Goal: Complete application form

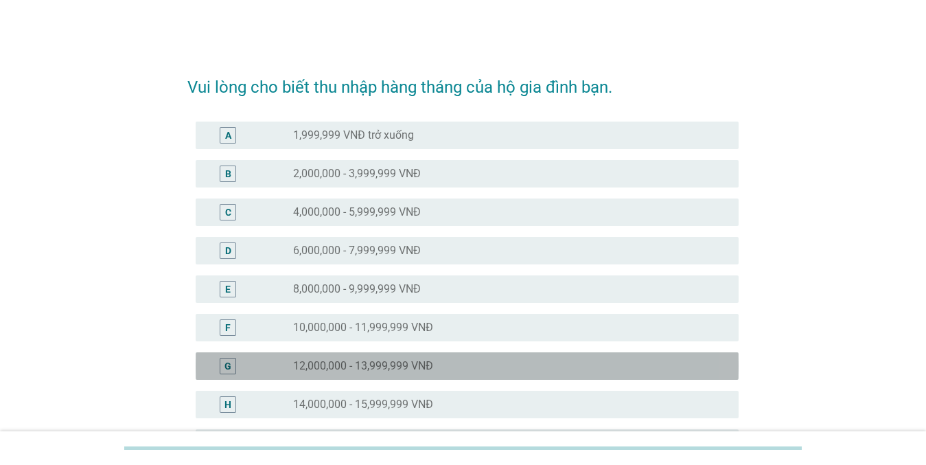
click at [299, 365] on label "12,000,000 - 13,999,999 VNĐ" at bounding box center [363, 366] width 140 height 14
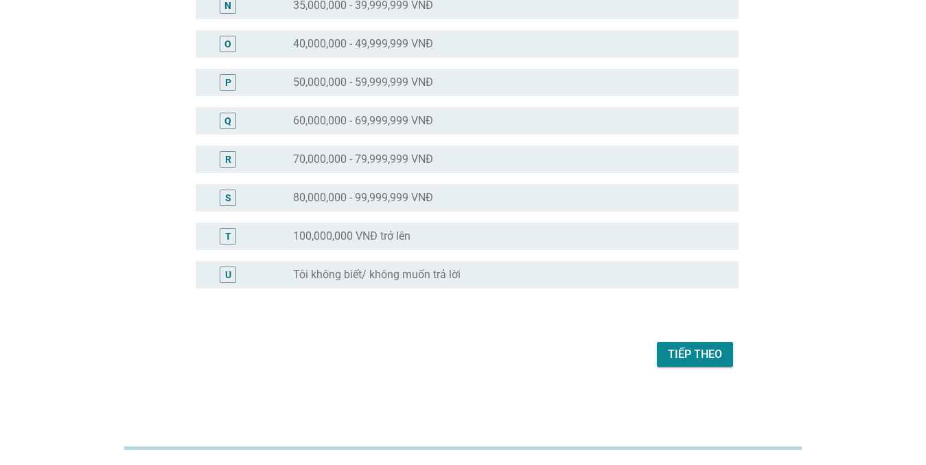
click at [676, 353] on div "Tiếp theo" at bounding box center [695, 354] width 54 height 16
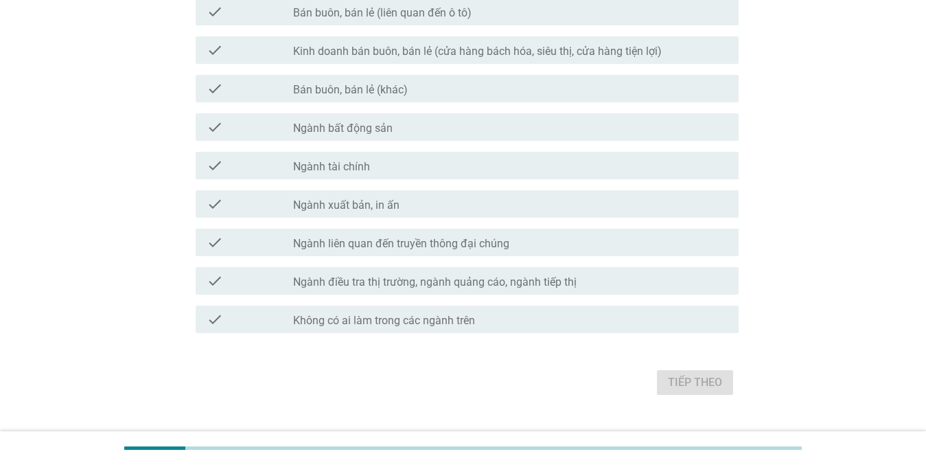
scroll to position [0, 0]
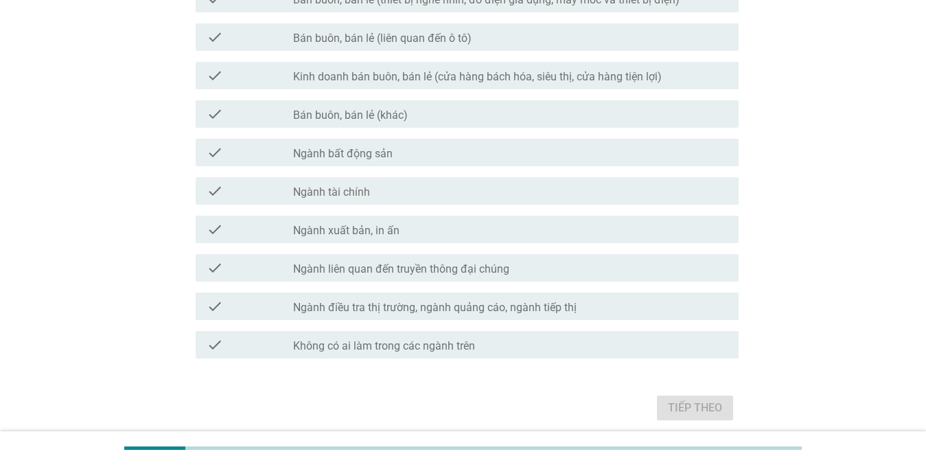
scroll to position [632, 0]
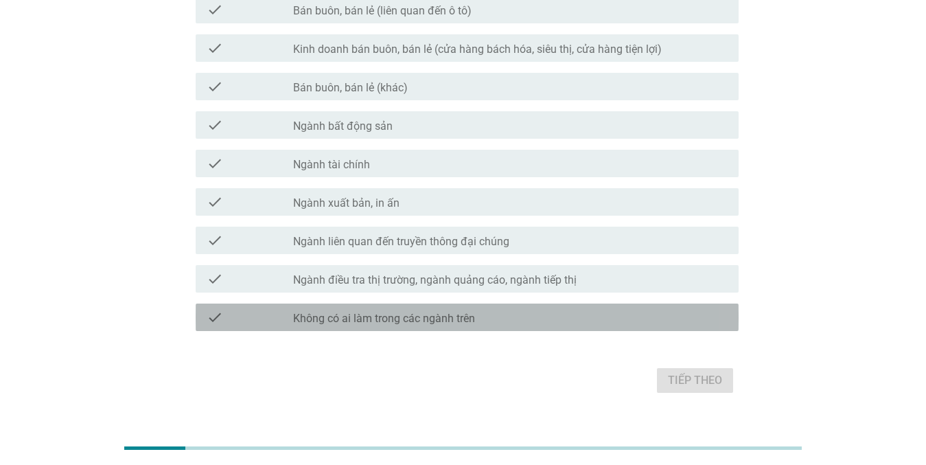
click at [542, 309] on div "check_box_outline_blank Không có ai làm trong các ngành trên" at bounding box center [510, 317] width 435 height 16
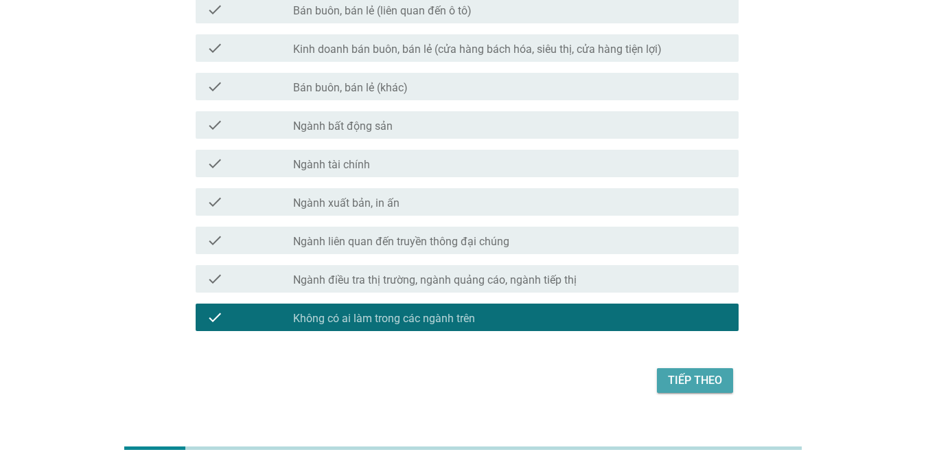
click at [680, 382] on div "Tiếp theo" at bounding box center [695, 380] width 54 height 16
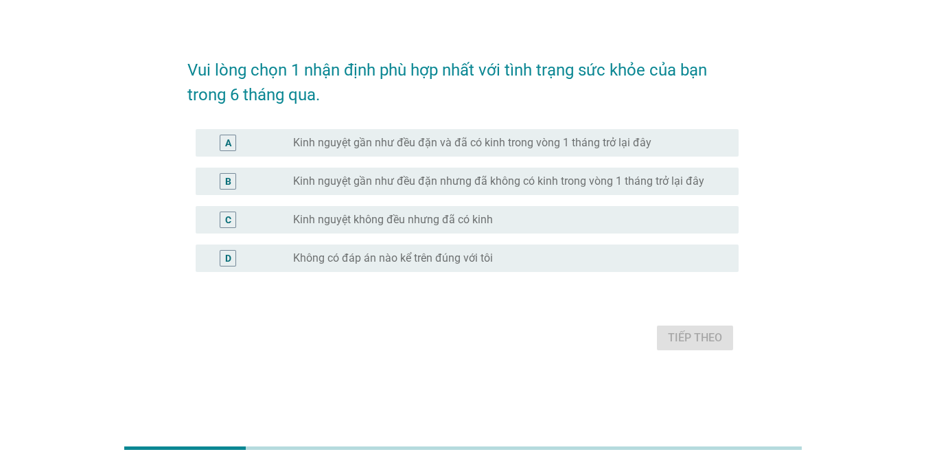
scroll to position [0, 0]
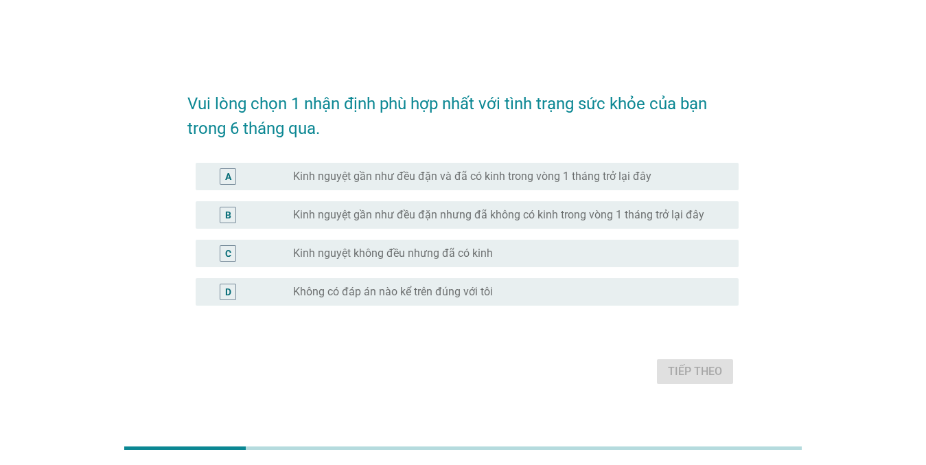
click at [507, 172] on label "Kinh nguyệt gần như đều đặn và đã có kinh trong vòng 1 tháng trở lại đây" at bounding box center [472, 177] width 358 height 14
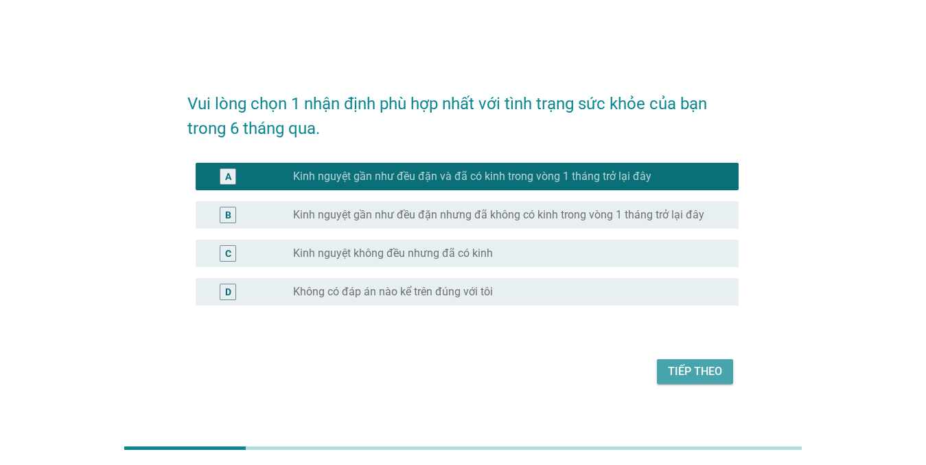
click at [671, 372] on div "Tiếp theo" at bounding box center [695, 371] width 54 height 16
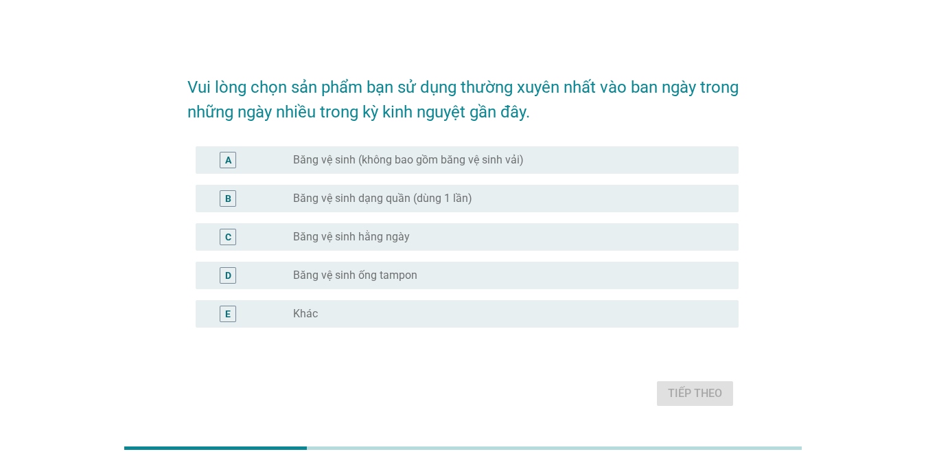
click at [332, 160] on label "Băng vệ sinh (không bao gồm băng vệ sinh vải)" at bounding box center [408, 160] width 231 height 14
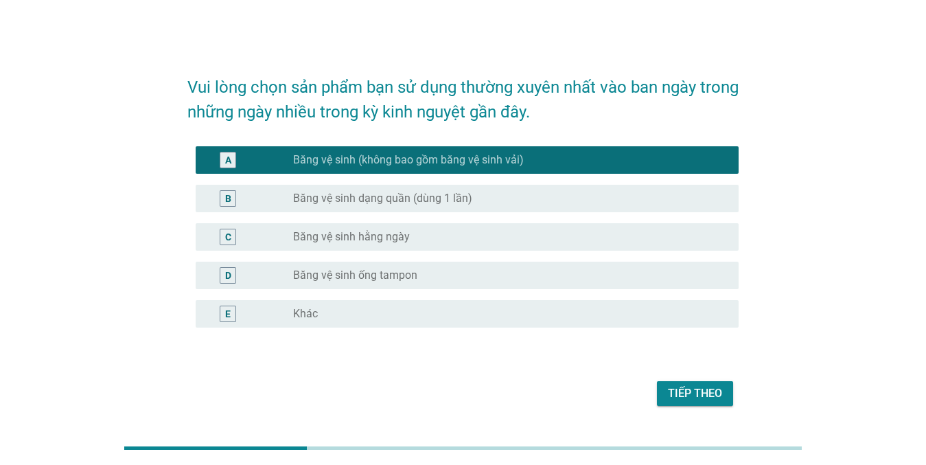
click at [687, 395] on div "Tiếp theo" at bounding box center [695, 393] width 54 height 16
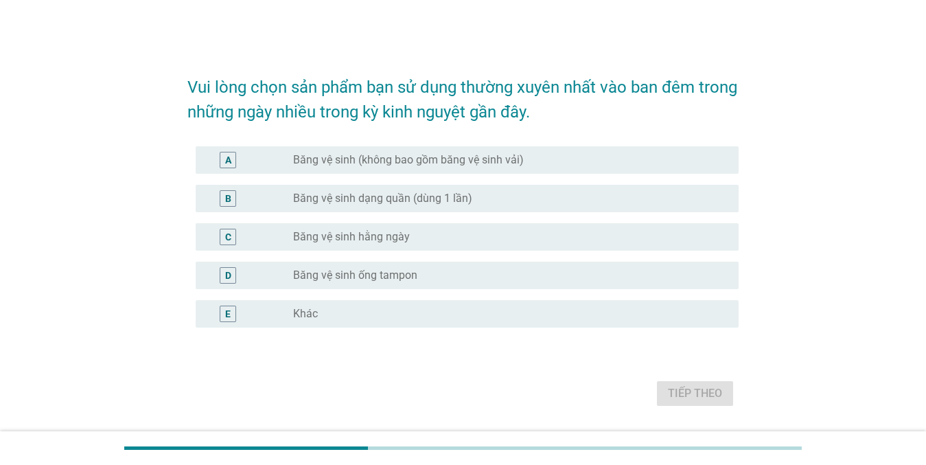
click at [356, 159] on label "Băng vệ sinh (không bao gồm băng vệ sinh vải)" at bounding box center [408, 160] width 231 height 14
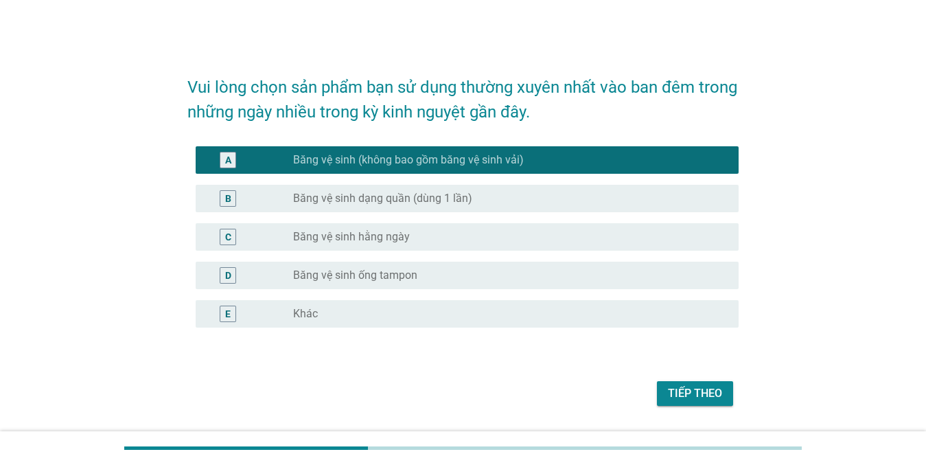
click at [695, 391] on div "Tiếp theo" at bounding box center [695, 393] width 54 height 16
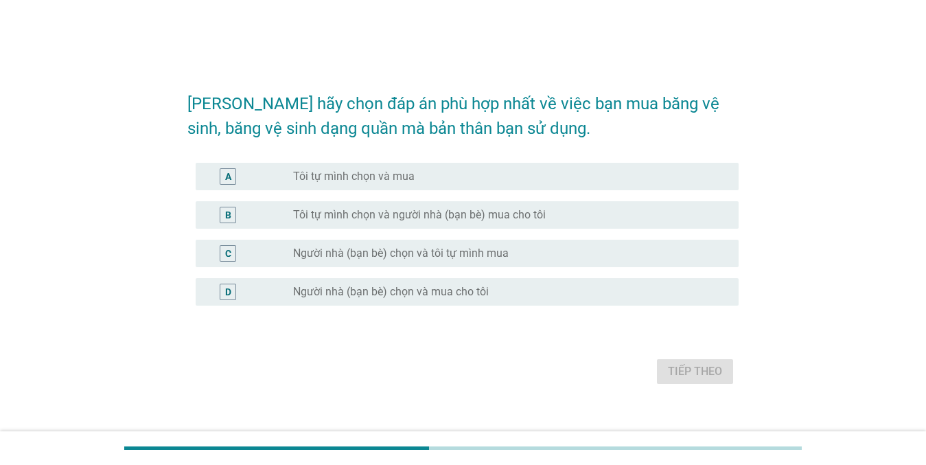
click at [389, 176] on label "Tôi tự mình chọn và mua" at bounding box center [354, 177] width 122 height 14
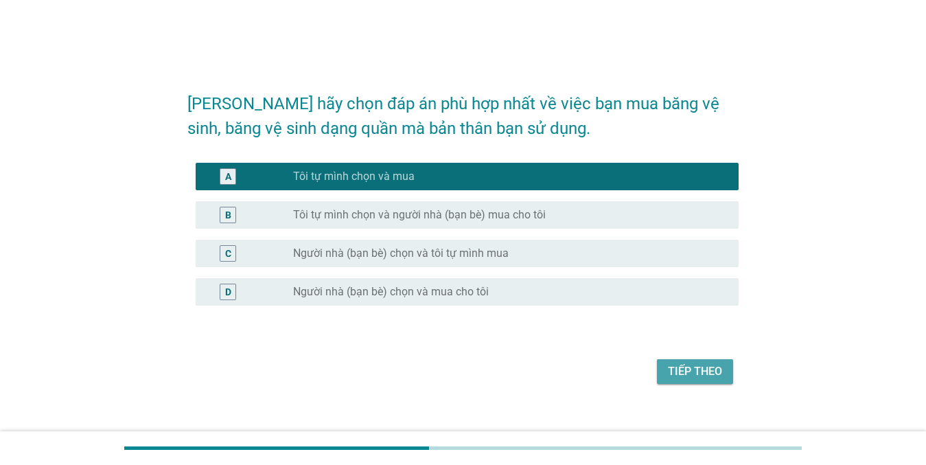
click at [685, 370] on div "Tiếp theo" at bounding box center [695, 371] width 54 height 16
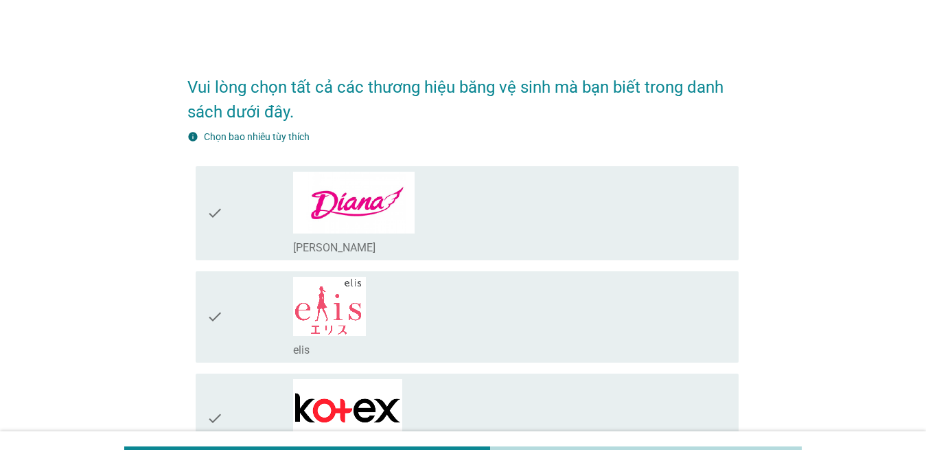
click at [488, 205] on div "check_box_outline_blank [PERSON_NAME]" at bounding box center [510, 213] width 435 height 83
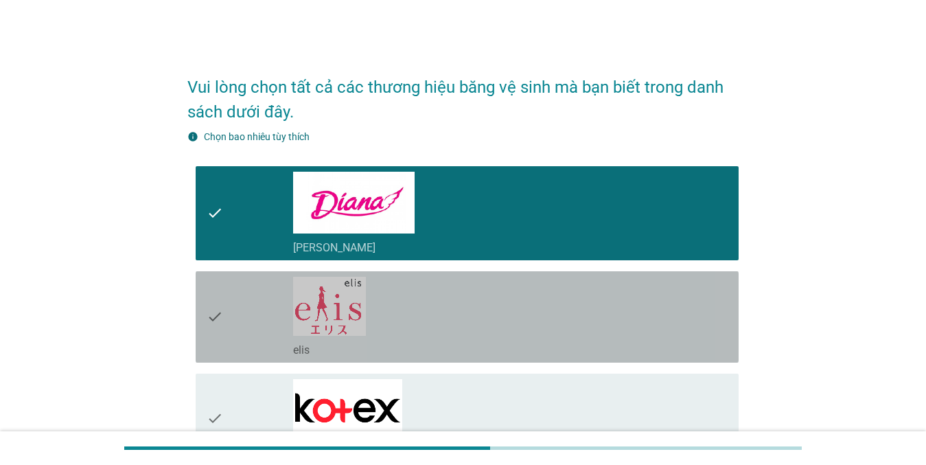
click at [446, 308] on div "check_box_outline_blank elis" at bounding box center [510, 317] width 435 height 80
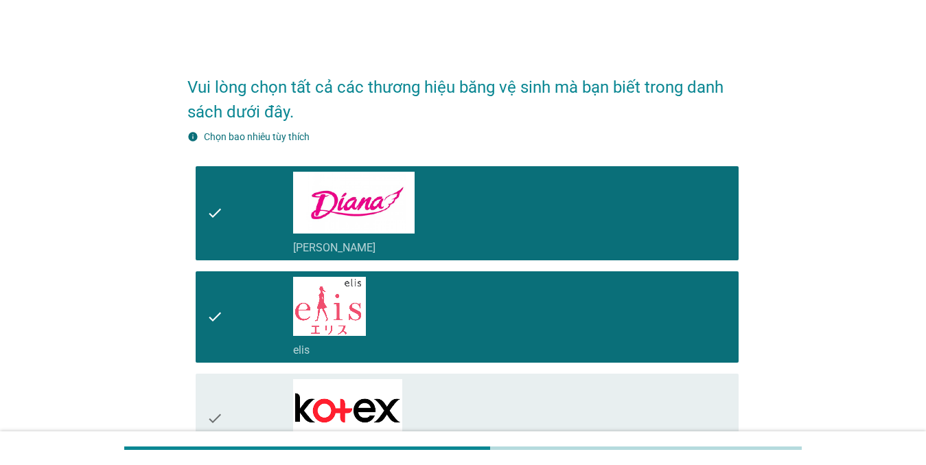
click at [519, 398] on div "check_box_outline_blank Kotex" at bounding box center [510, 418] width 435 height 79
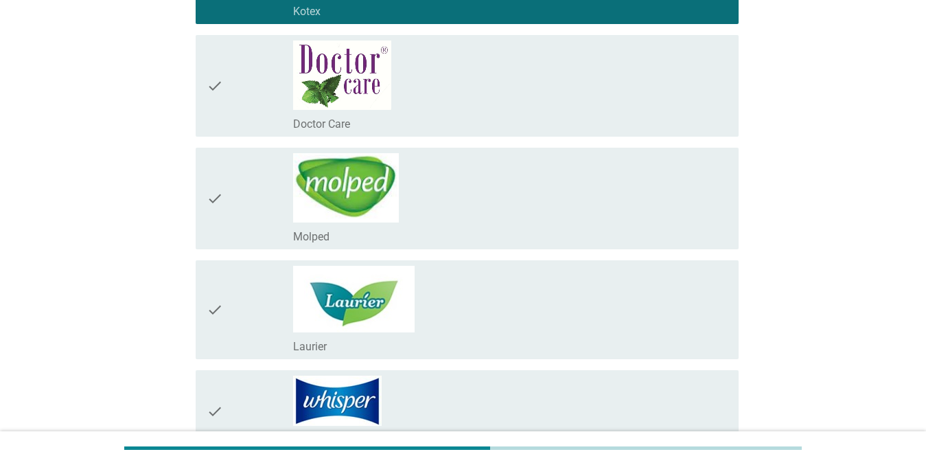
scroll to position [467, 0]
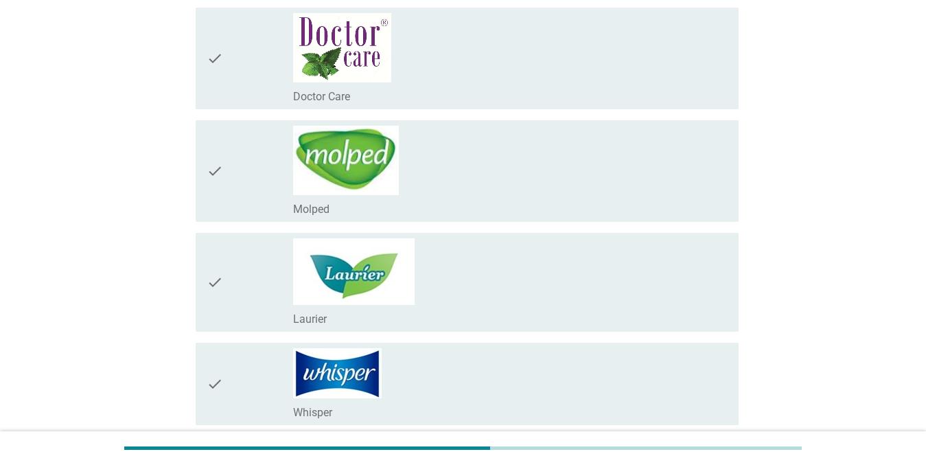
click at [436, 64] on div "check_box_outline_blank Doctor Care" at bounding box center [510, 58] width 435 height 91
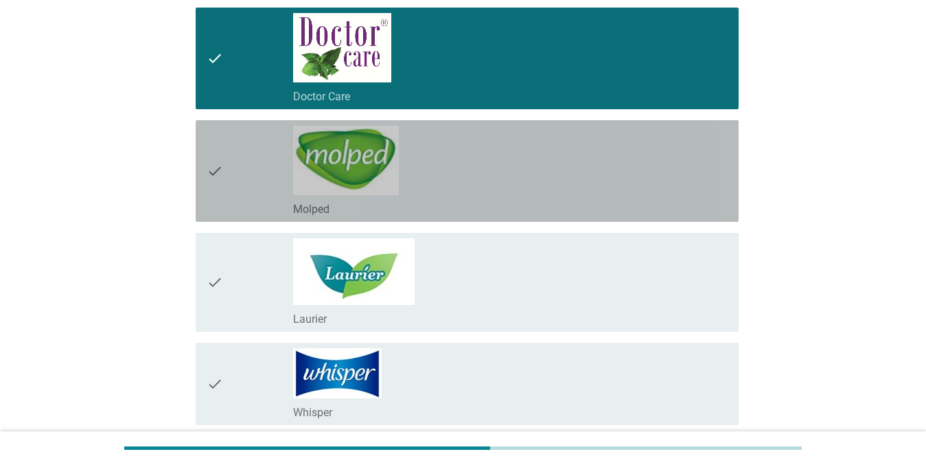
click at [492, 154] on div "check_box_outline_blank Molped" at bounding box center [510, 171] width 435 height 91
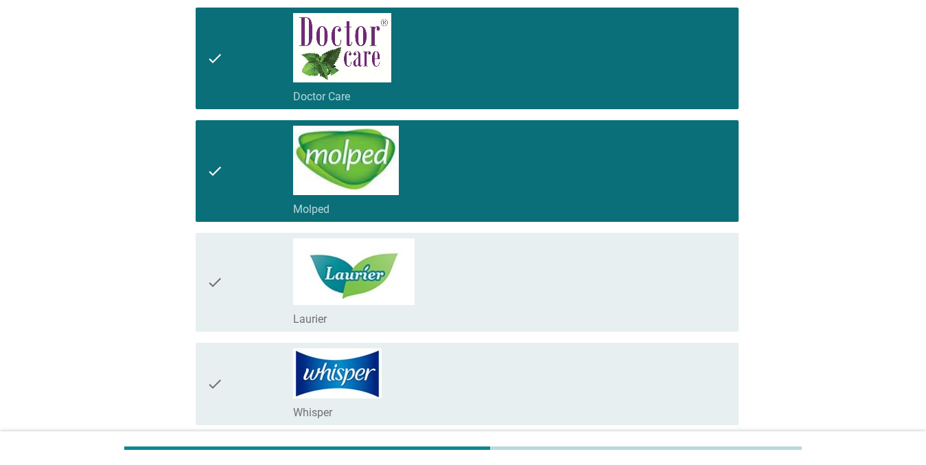
click at [496, 265] on div "check_box_outline_blank Laurier" at bounding box center [510, 282] width 435 height 88
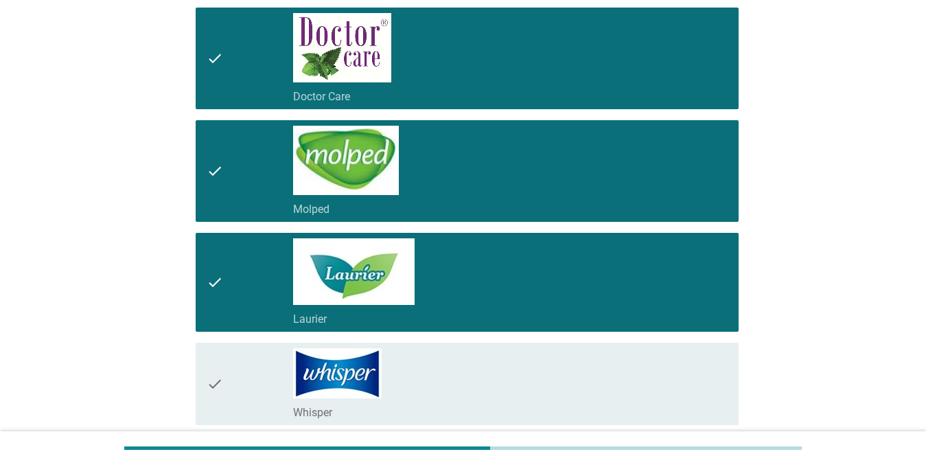
click at [526, 376] on div "check_box_outline_blank Whisper" at bounding box center [510, 383] width 435 height 71
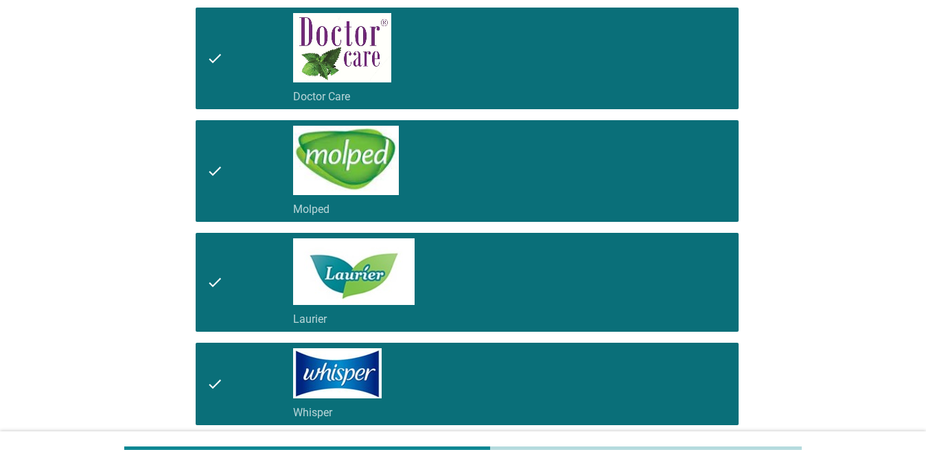
click at [874, 334] on div "Vui lòng chọn tất cả các thương hiệu băng vệ sinh mà bạn biết trong danh sách d…" at bounding box center [463, 113] width 860 height 1061
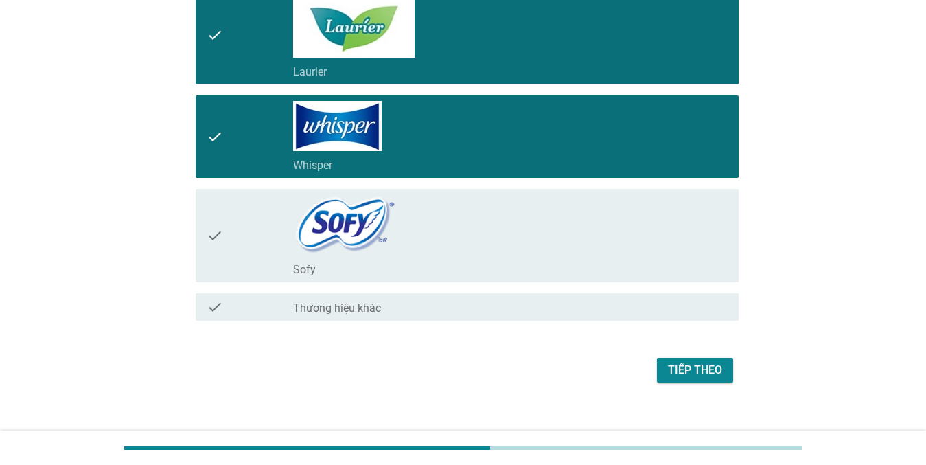
scroll to position [730, 0]
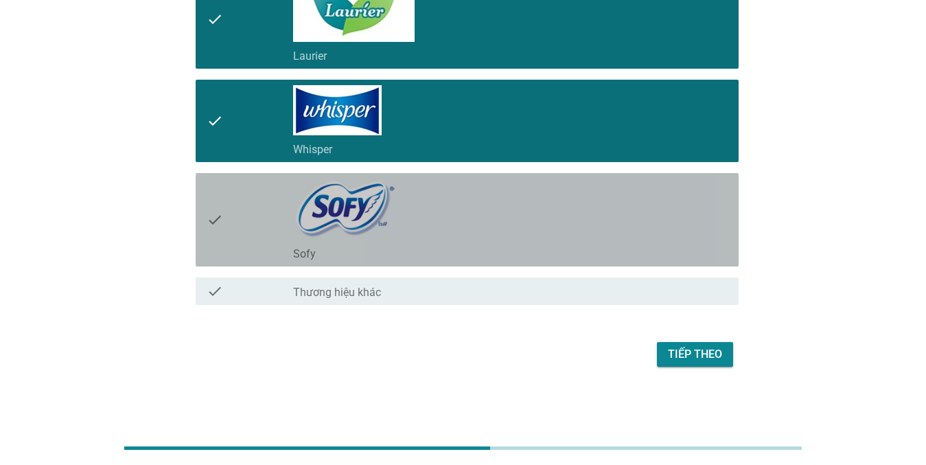
click at [454, 231] on div "check_box_outline_blank Sofy" at bounding box center [510, 219] width 435 height 82
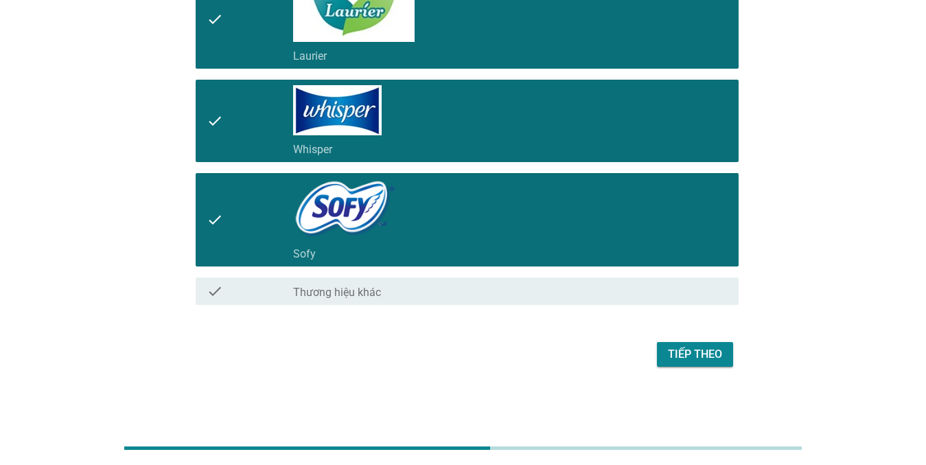
click at [678, 352] on div "Tiếp theo" at bounding box center [695, 354] width 54 height 16
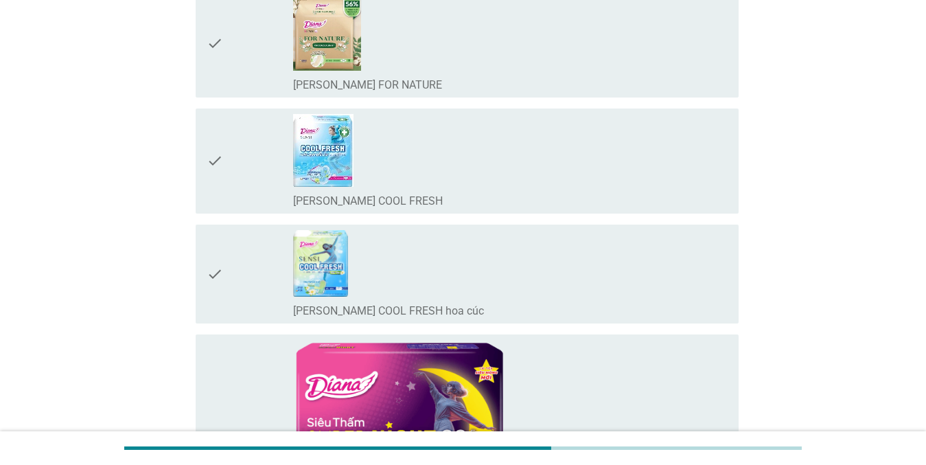
scroll to position [0, 0]
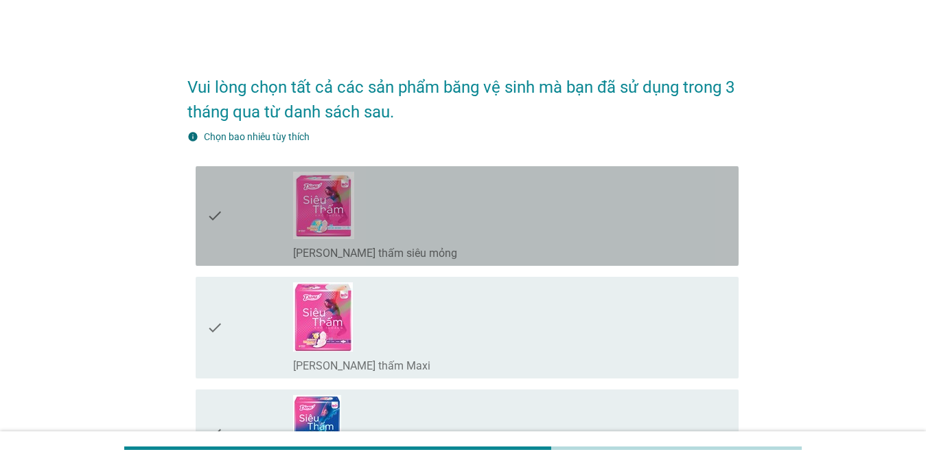
click at [465, 216] on div "check_box_outline_blank [PERSON_NAME] thấm siêu mỏng" at bounding box center [510, 216] width 435 height 89
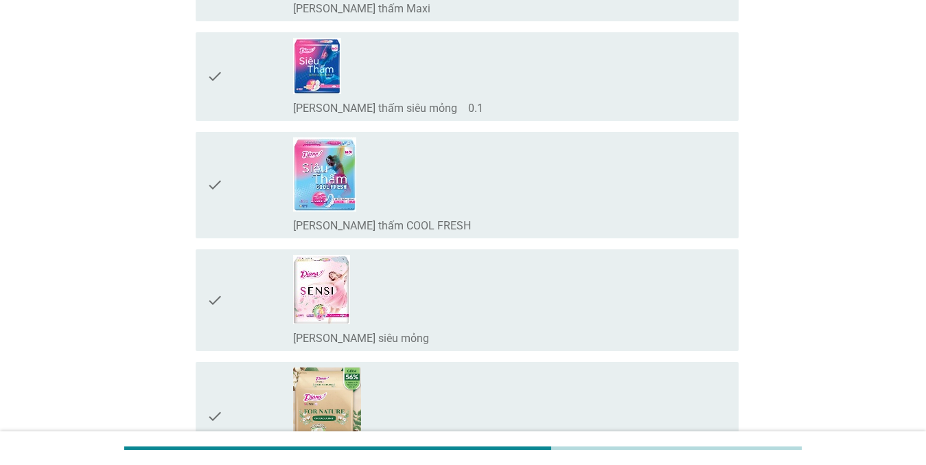
scroll to position [384, 0]
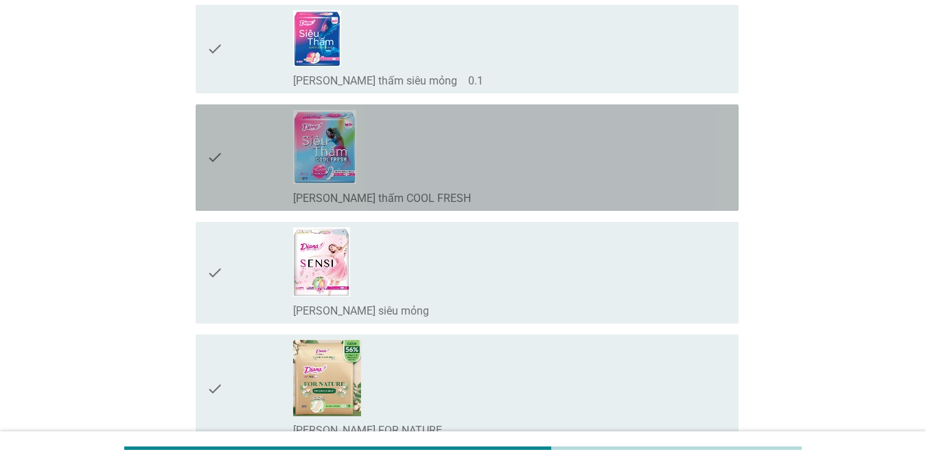
click at [578, 153] on div "check_box_outline_blank [PERSON_NAME] thấm COOL FRESH" at bounding box center [510, 157] width 435 height 95
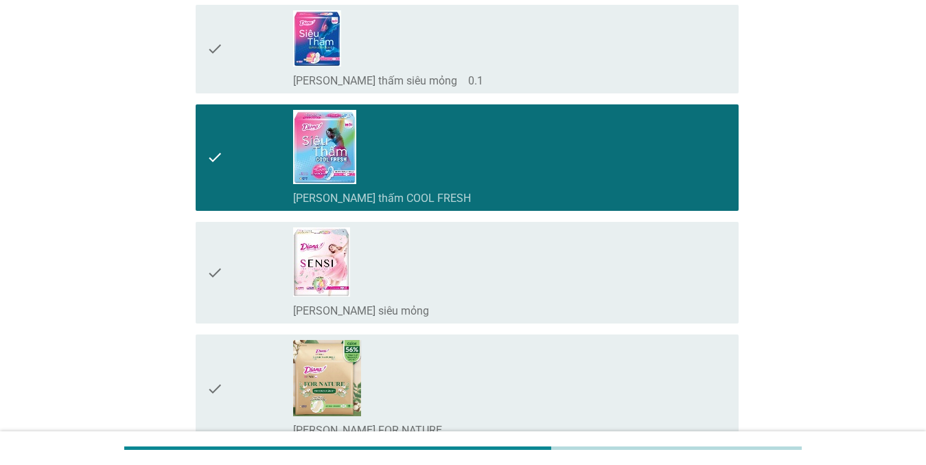
click at [514, 270] on div "check_box_outline_blank [PERSON_NAME] SENSI siêu mỏng" at bounding box center [510, 272] width 435 height 91
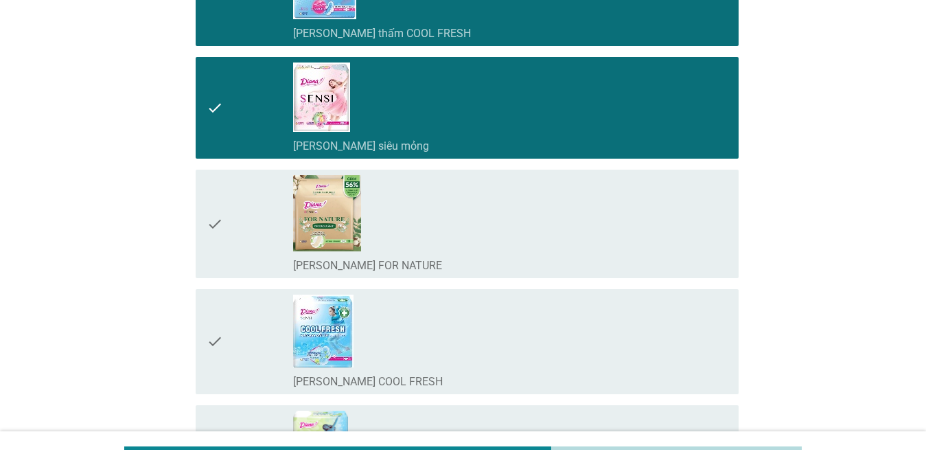
scroll to position [659, 0]
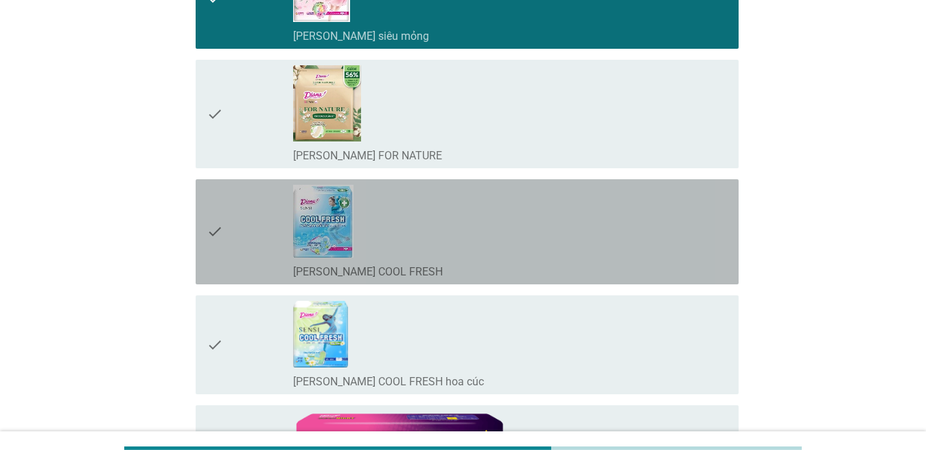
click at [543, 222] on div "check_box_outline_blank [PERSON_NAME] SENSI COOL FRESH" at bounding box center [510, 232] width 435 height 94
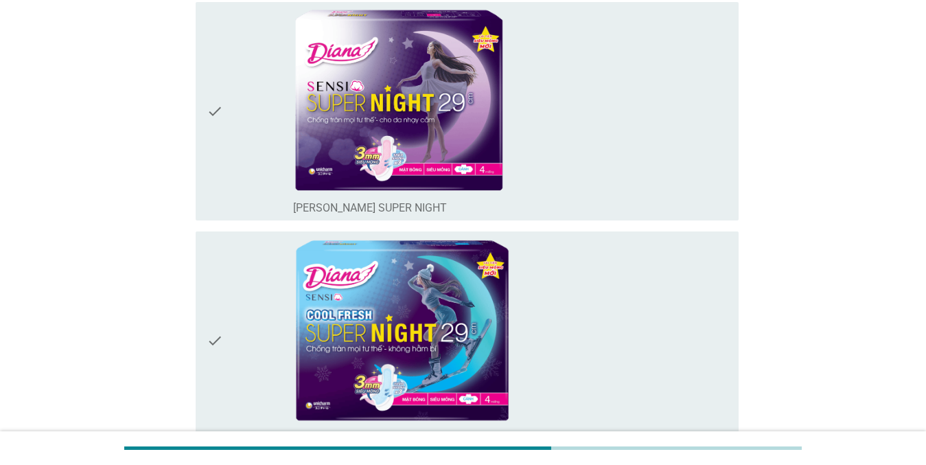
scroll to position [1263, 0]
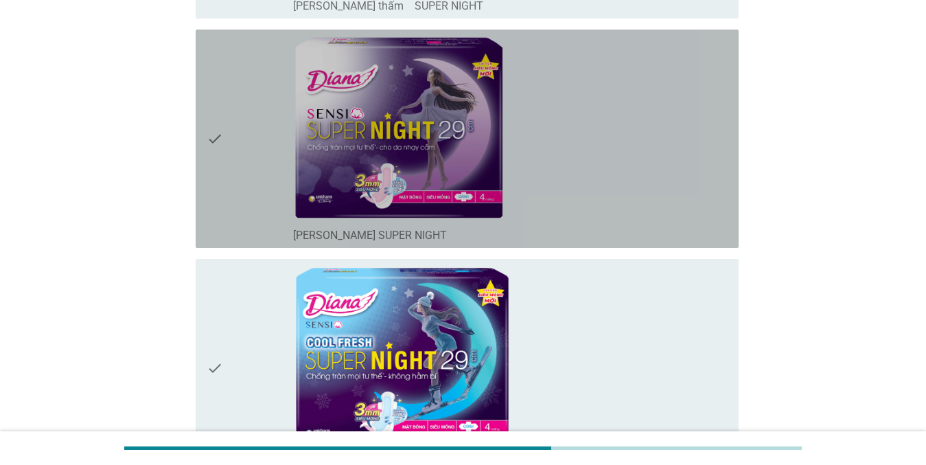
click at [601, 104] on div "check_box_outline_blank [PERSON_NAME] SENSI SUPER NIGHT" at bounding box center [510, 138] width 435 height 207
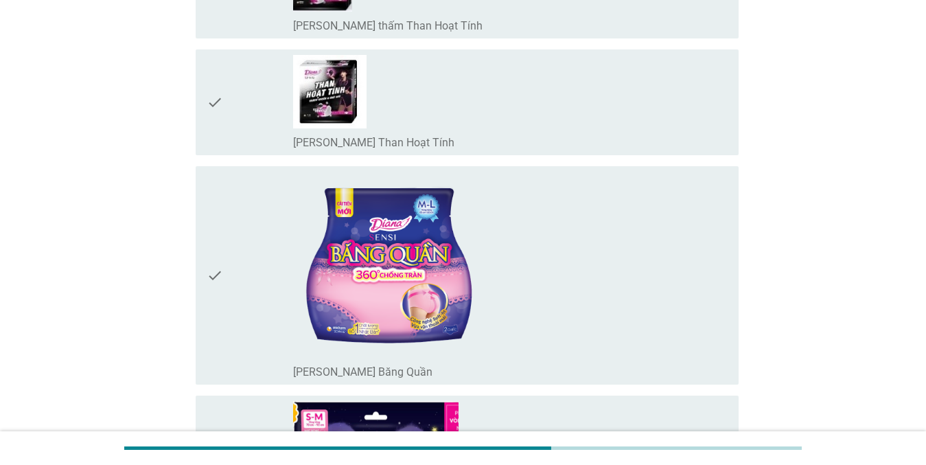
scroll to position [1840, 0]
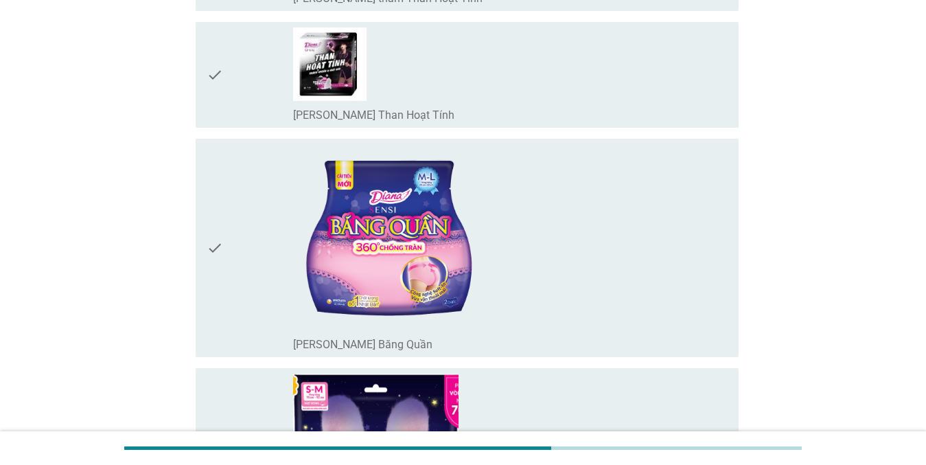
click at [516, 249] on div "check_box_outline_blank [PERSON_NAME] Băng Quần" at bounding box center [510, 247] width 435 height 207
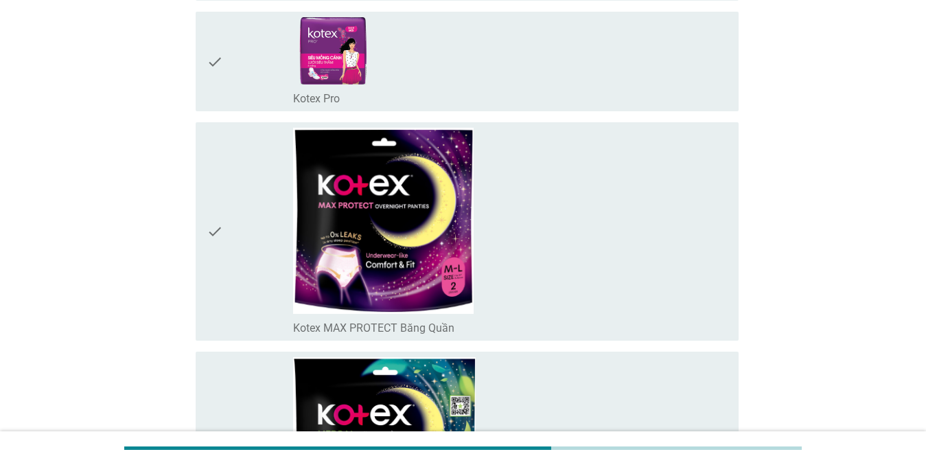
scroll to position [3872, 0]
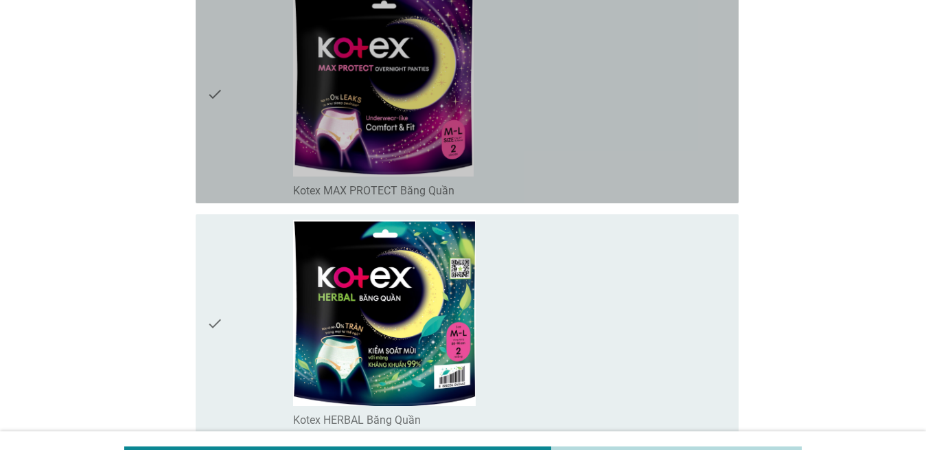
click at [583, 87] on div "check_box_outline_blank Kotex MAX PROTECT Băng Quần" at bounding box center [510, 93] width 435 height 207
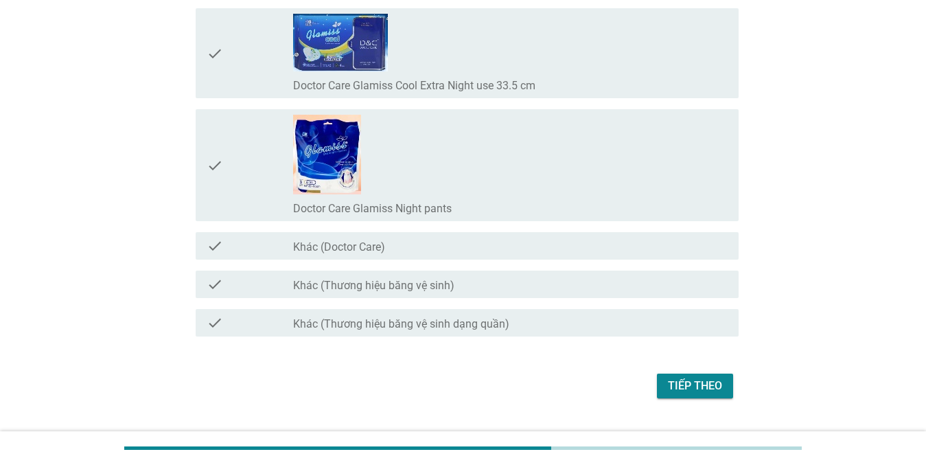
scroll to position [11209, 0]
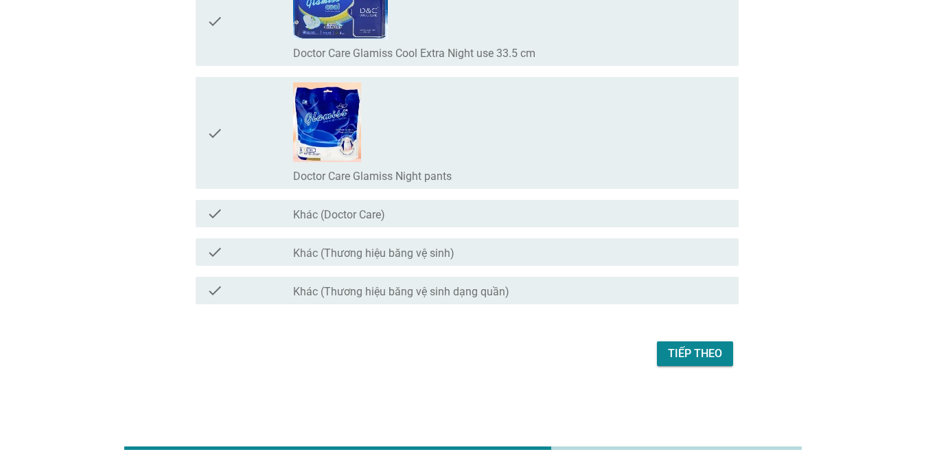
click at [687, 354] on div "Tiếp theo" at bounding box center [695, 353] width 54 height 16
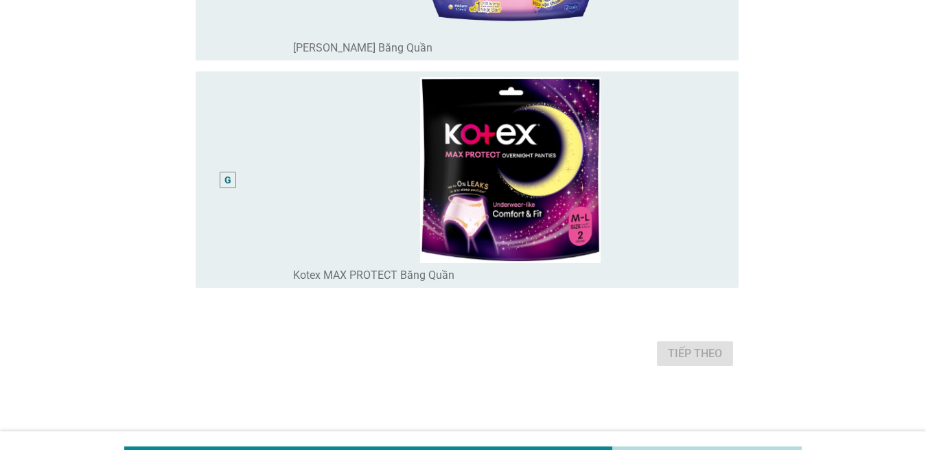
scroll to position [0, 0]
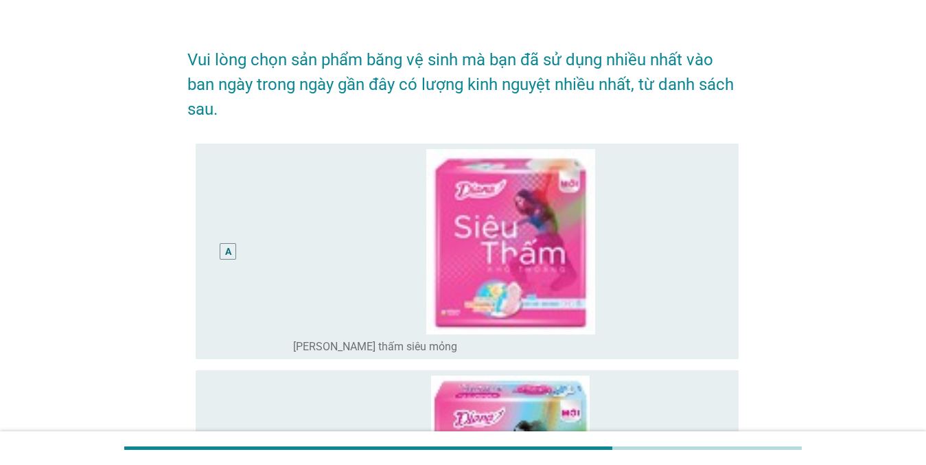
scroll to position [137, 0]
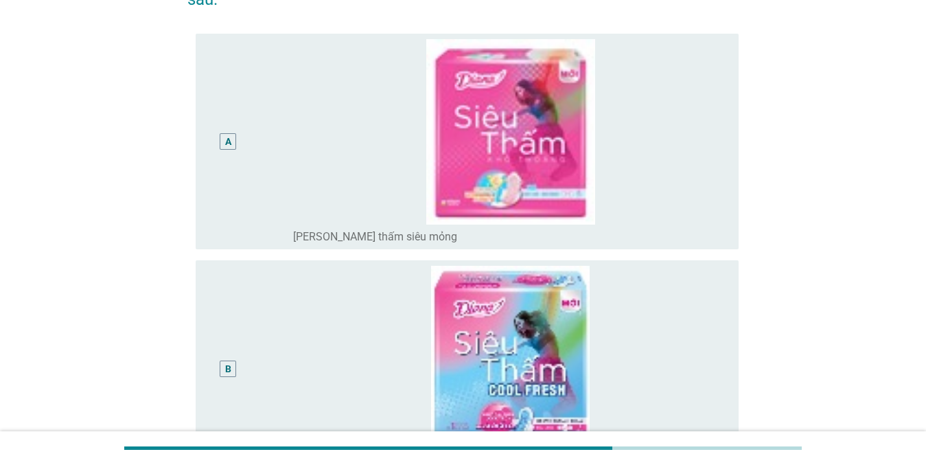
click at [232, 106] on div "A" at bounding box center [228, 141] width 43 height 205
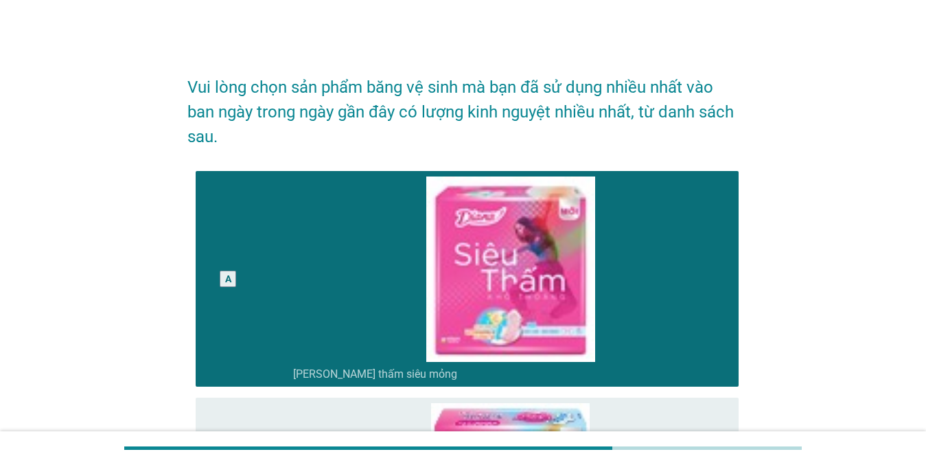
scroll to position [1462, 0]
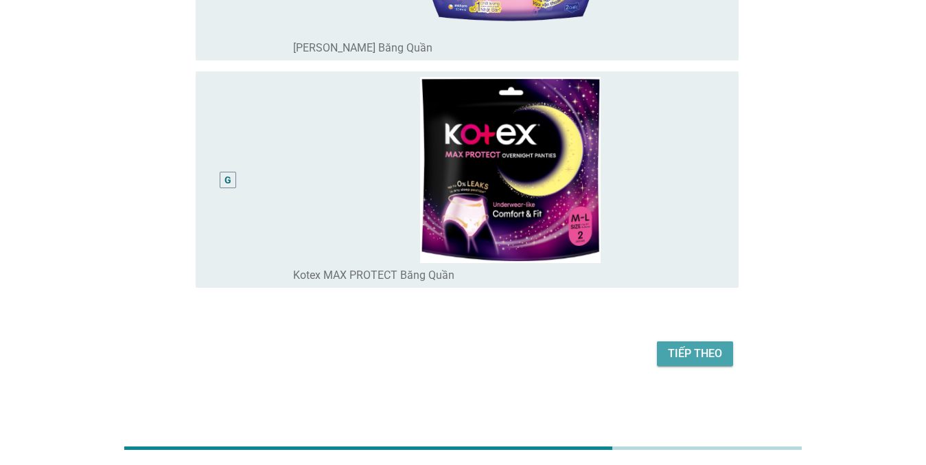
click at [684, 351] on div "Tiếp theo" at bounding box center [695, 353] width 54 height 16
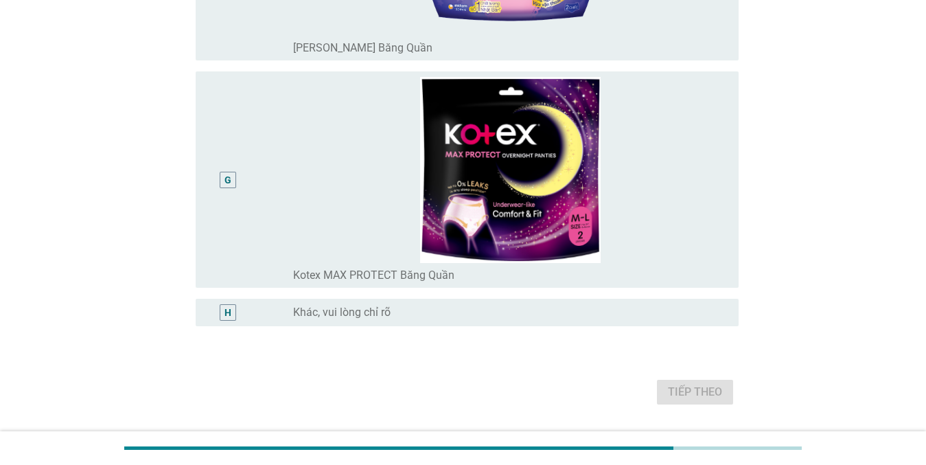
scroll to position [0, 0]
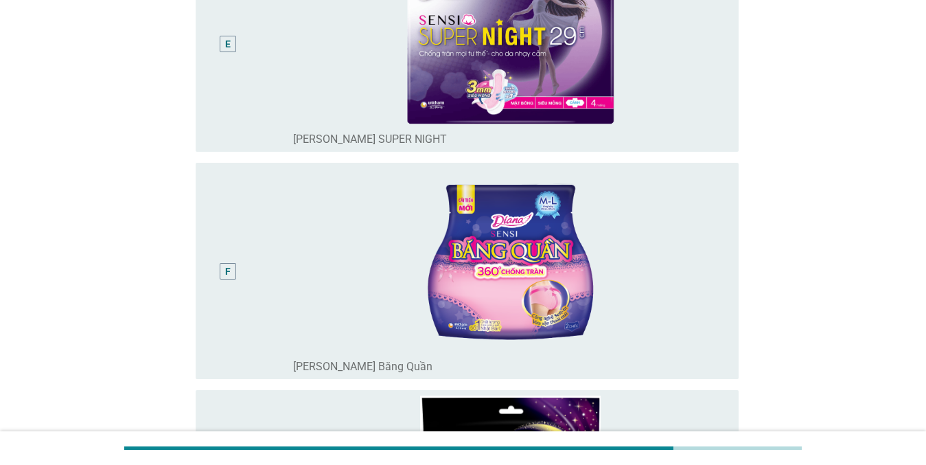
scroll to position [1116, 0]
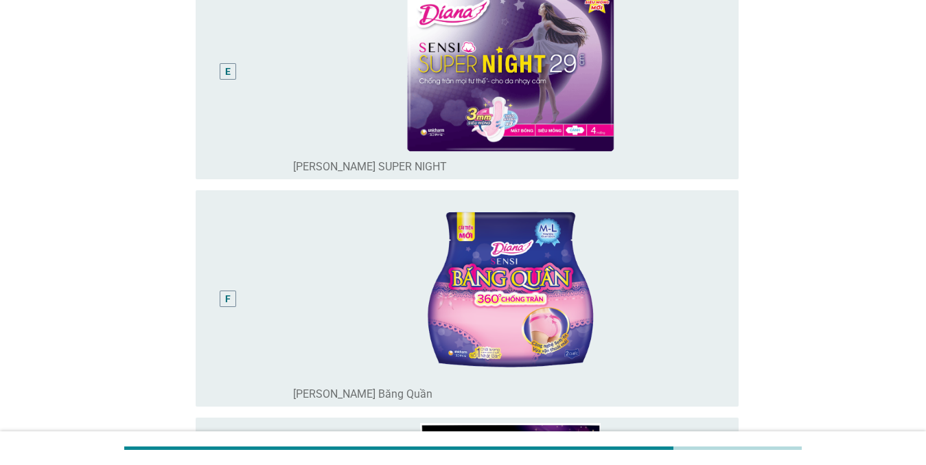
click at [240, 35] on div "E" at bounding box center [228, 71] width 43 height 205
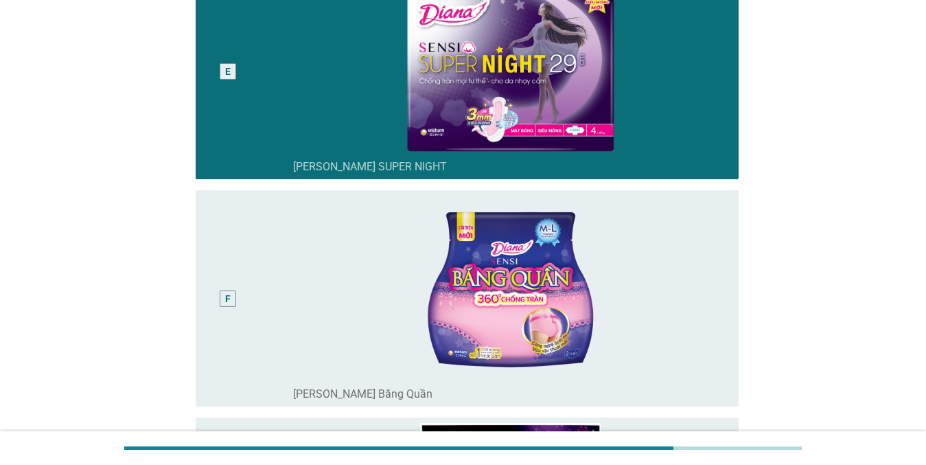
scroll to position [1500, 0]
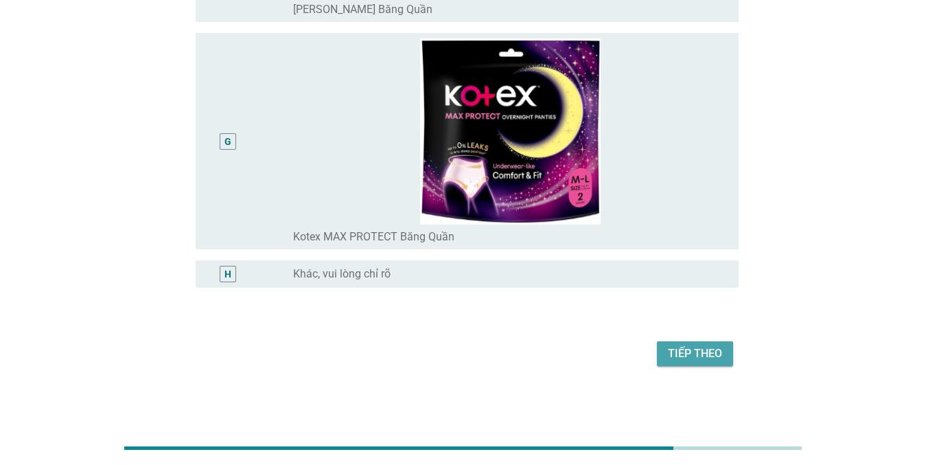
click at [684, 351] on div "Tiếp theo" at bounding box center [695, 353] width 54 height 16
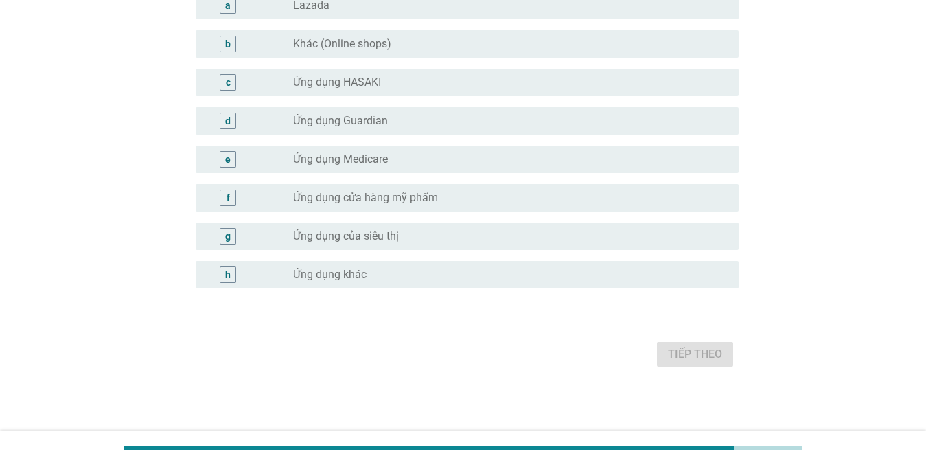
scroll to position [0, 0]
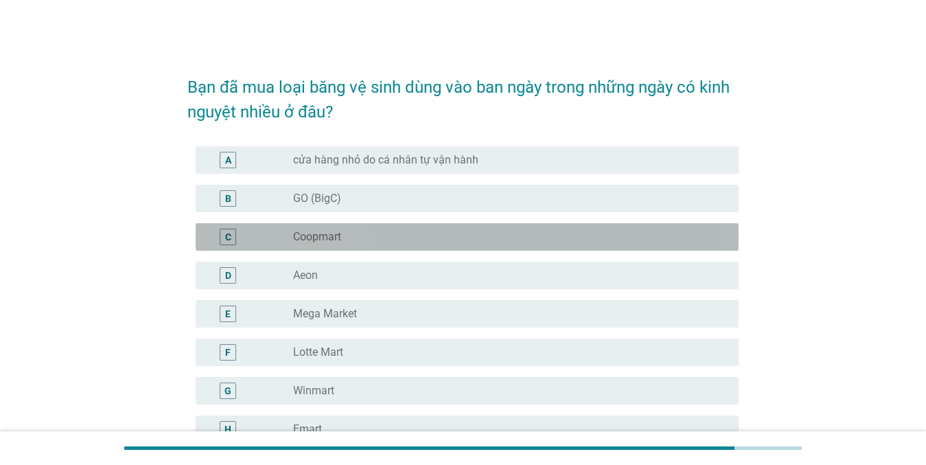
click at [311, 235] on label "Coopmart" at bounding box center [317, 237] width 48 height 14
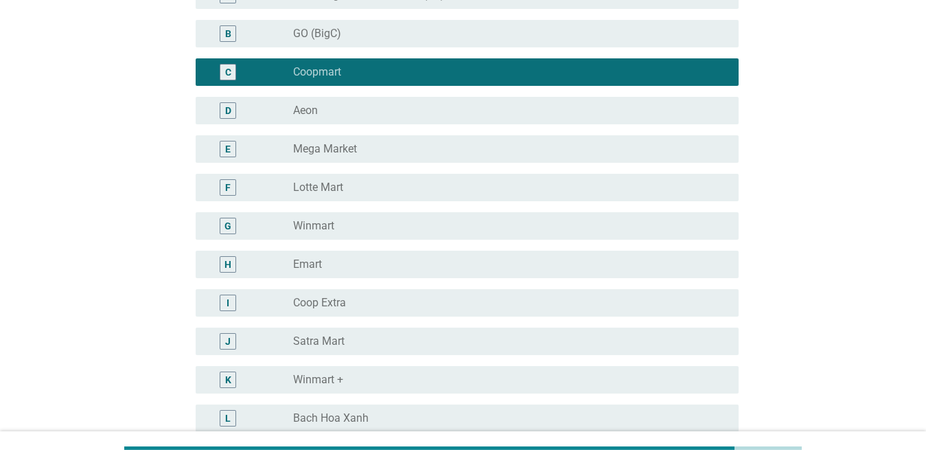
scroll to position [192, 0]
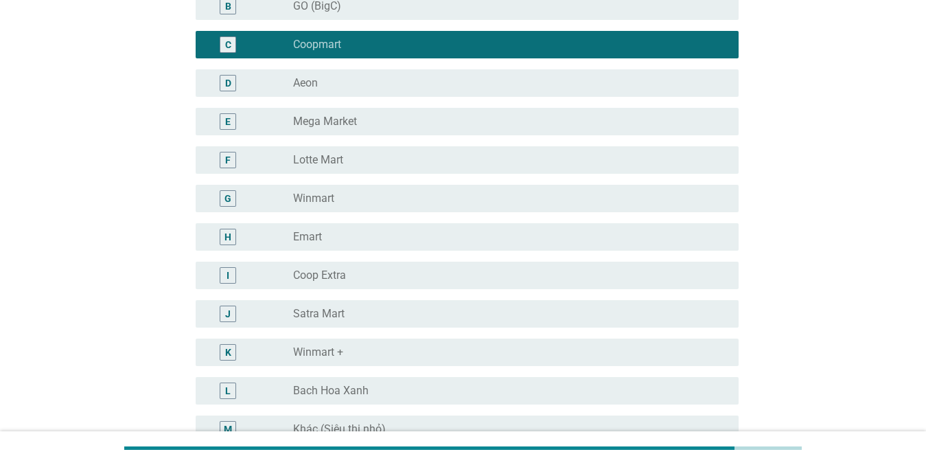
click at [312, 233] on label "Emart" at bounding box center [307, 237] width 29 height 14
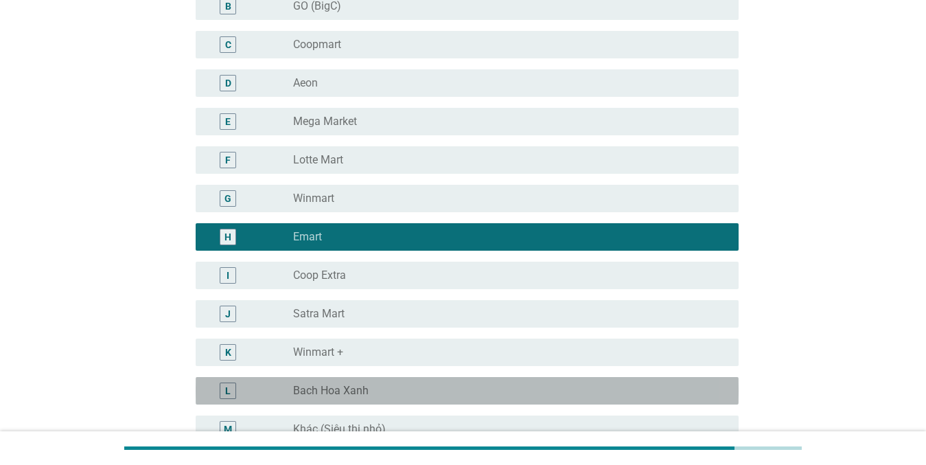
click at [309, 387] on label "Bach Hoa Xanh" at bounding box center [331, 391] width 76 height 14
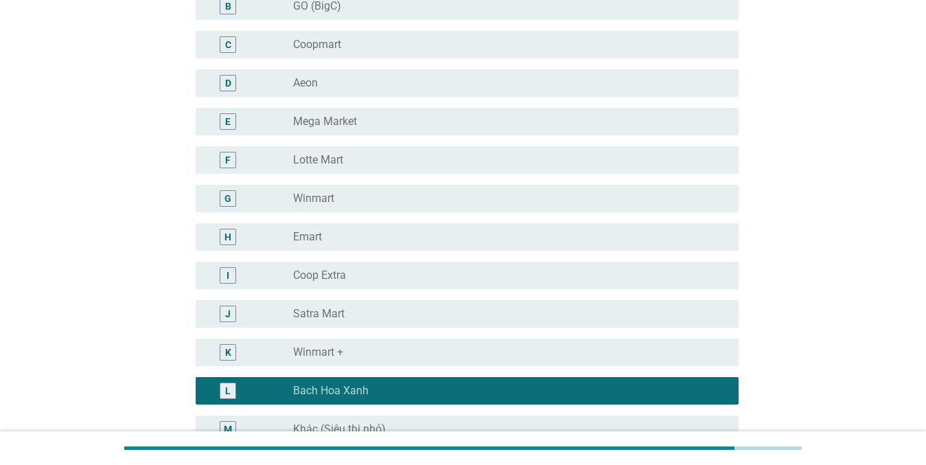
scroll to position [1385, 0]
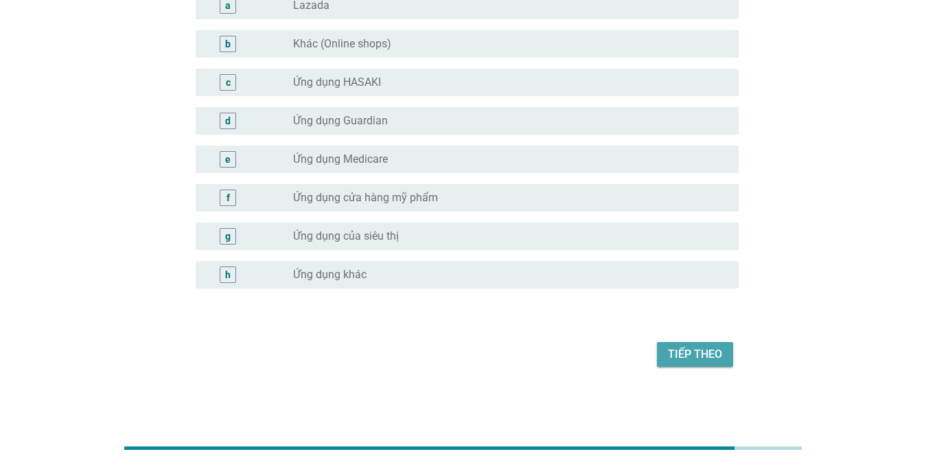
click at [689, 349] on div "Tiếp theo" at bounding box center [695, 354] width 54 height 16
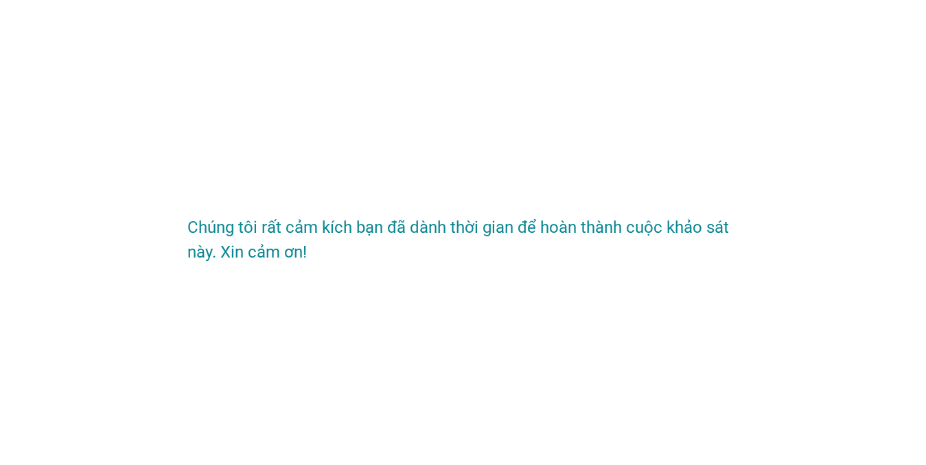
scroll to position [0, 0]
